Goal: Use online tool/utility: Utilize a website feature to perform a specific function

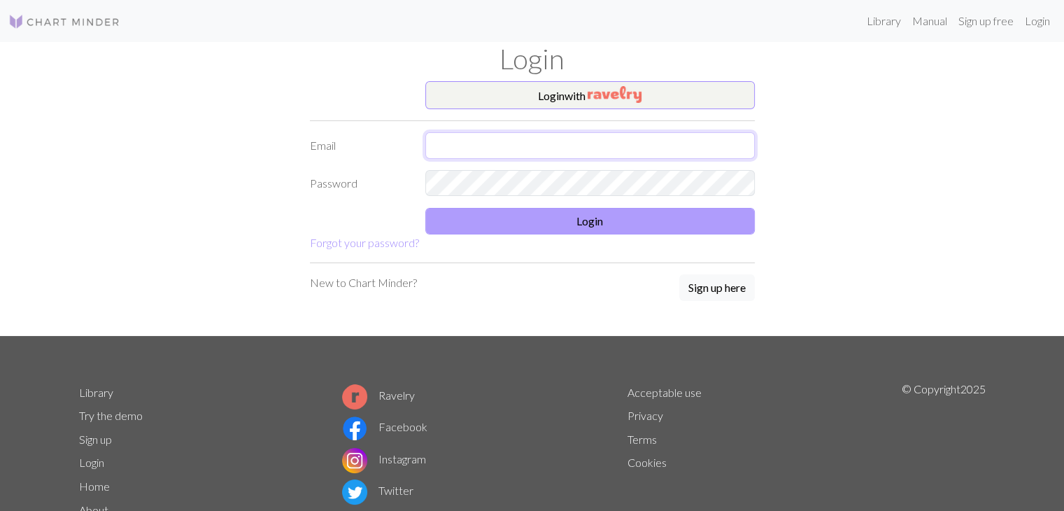
type input "[EMAIL_ADDRESS][DOMAIN_NAME]"
click at [683, 225] on button "Login" at bounding box center [589, 221] width 329 height 27
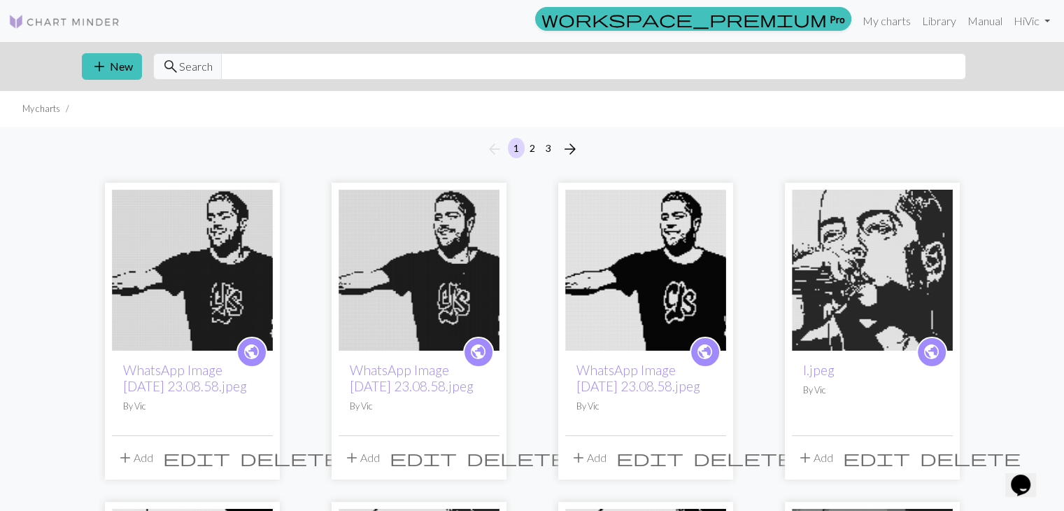
click at [633, 294] on img at bounding box center [645, 270] width 161 height 161
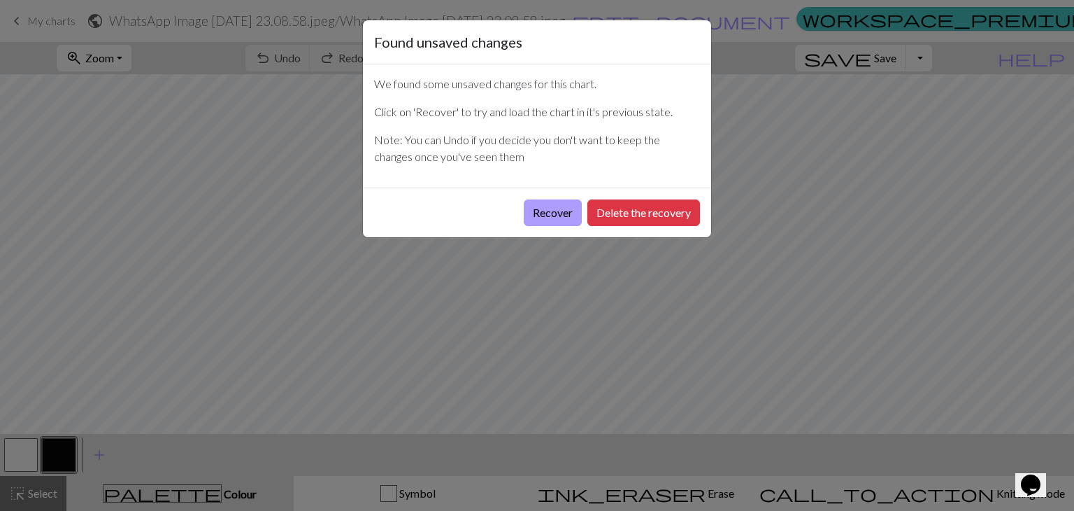
click at [570, 214] on button "Recover" at bounding box center [553, 212] width 58 height 27
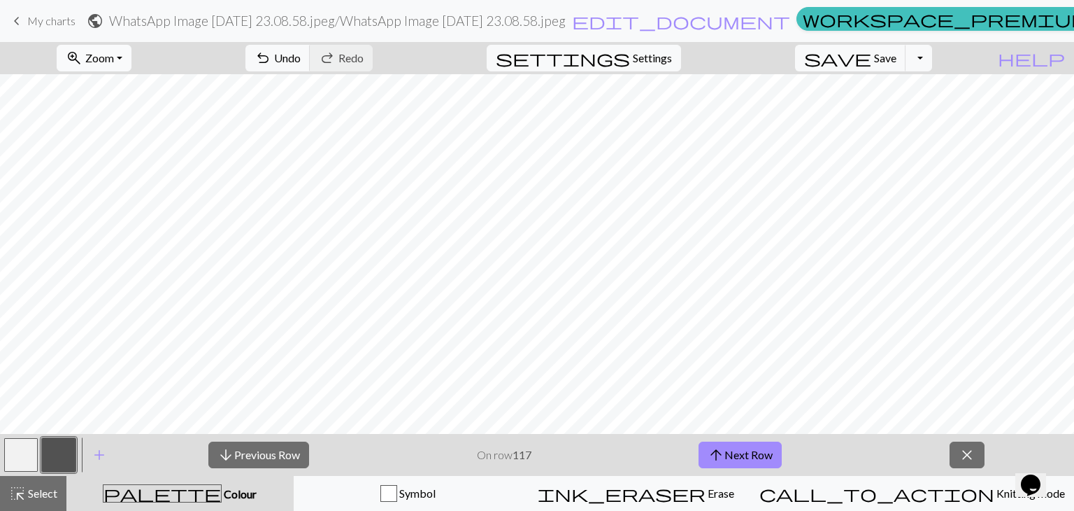
click at [128, 49] on button "zoom_in Zoom Zoom" at bounding box center [94, 58] width 75 height 27
click at [108, 134] on button "Fit height" at bounding box center [113, 133] width 111 height 22
click at [733, 453] on button "arrow_upward Next Row" at bounding box center [740, 454] width 83 height 27
click at [751, 458] on button "arrow_upward Next Row" at bounding box center [740, 454] width 83 height 27
click at [761, 456] on button "arrow_upward Next Row" at bounding box center [740, 454] width 83 height 27
